Goal: Information Seeking & Learning: Learn about a topic

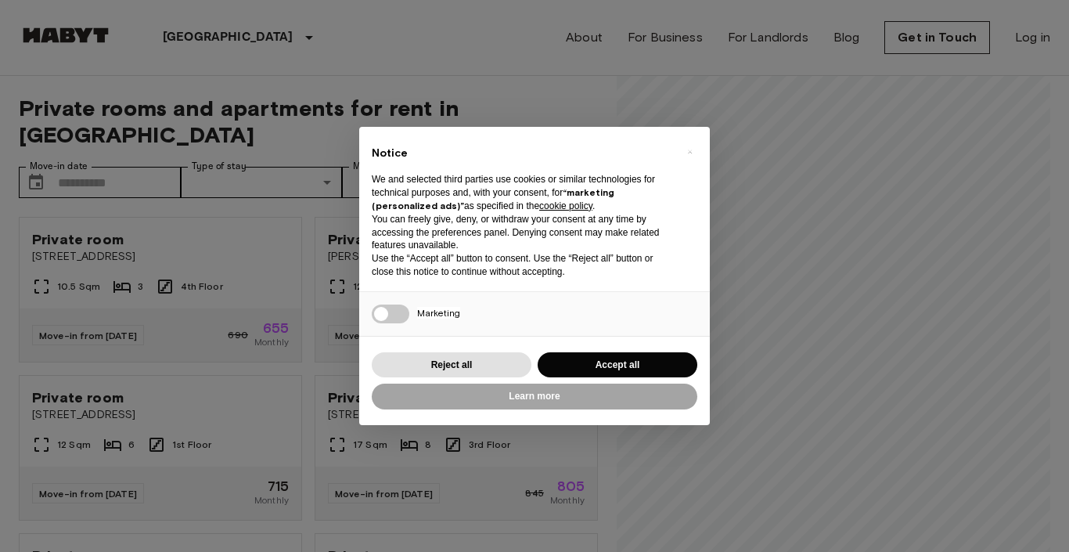
click at [598, 363] on button "Accept all" at bounding box center [618, 365] width 160 height 26
